Goal: Check status: Check status

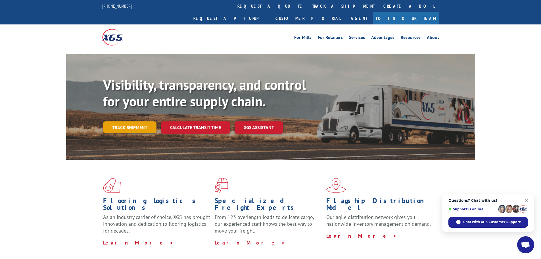
click at [124, 121] on link "Track shipment" at bounding box center [129, 127] width 53 height 12
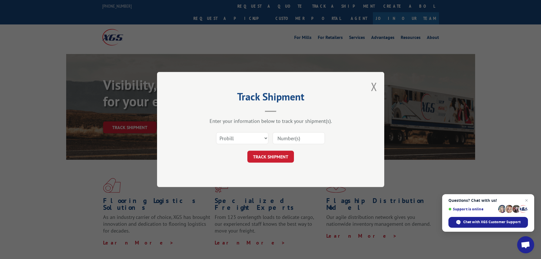
paste input "418268"
type input "418268"
click at [273, 154] on button "TRACK SHIPMENT" at bounding box center [270, 156] width 47 height 12
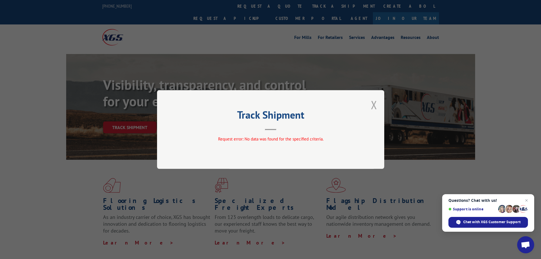
click at [376, 104] on button "Close modal" at bounding box center [374, 104] width 6 height 15
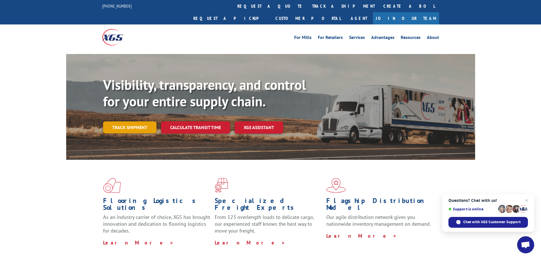
click at [135, 121] on link "Track shipment" at bounding box center [129, 127] width 53 height 12
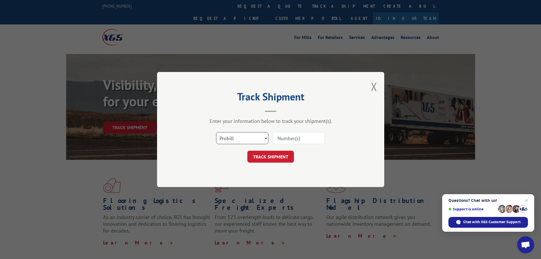
click at [236, 137] on select "Select category... Probill BOL PO" at bounding box center [242, 138] width 52 height 12
select select "po"
click at [216, 132] on select "Select category... Probill BOL PO" at bounding box center [242, 138] width 52 height 12
paste input "35535798"
type input "35535798"
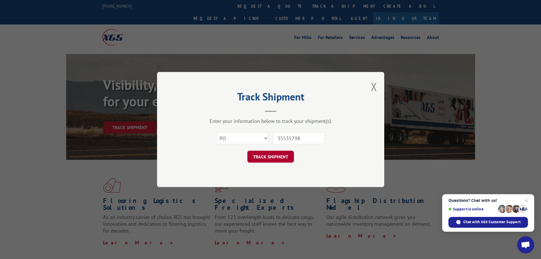
click at [276, 155] on button "TRACK SHIPMENT" at bounding box center [270, 156] width 47 height 12
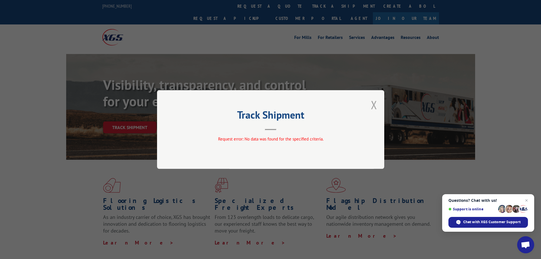
click at [372, 106] on button "Close modal" at bounding box center [374, 104] width 6 height 15
